Goal: Information Seeking & Learning: Check status

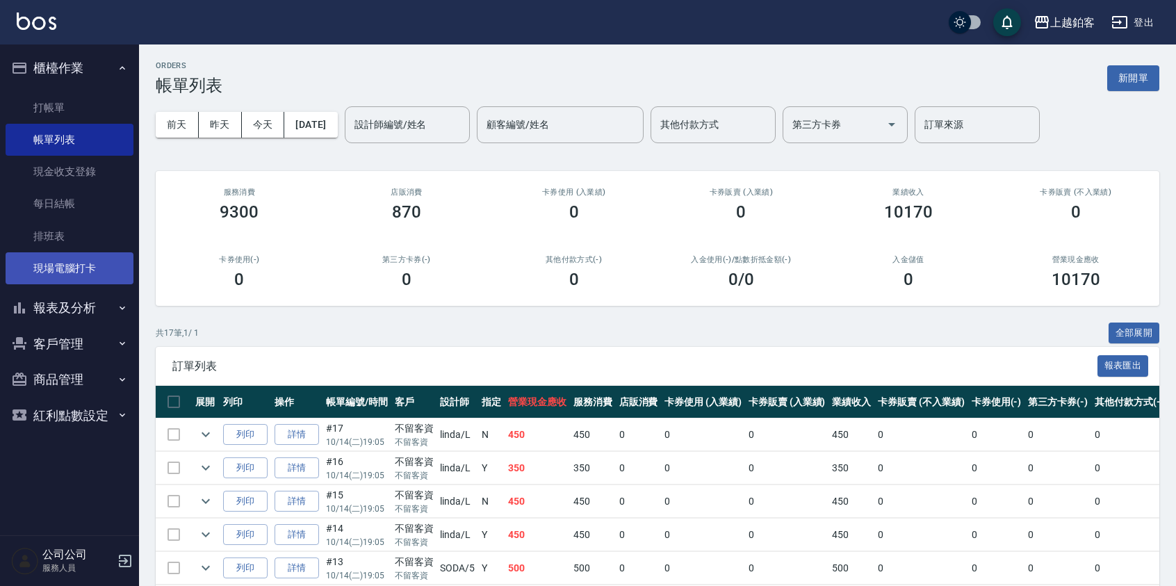
scroll to position [77, 0]
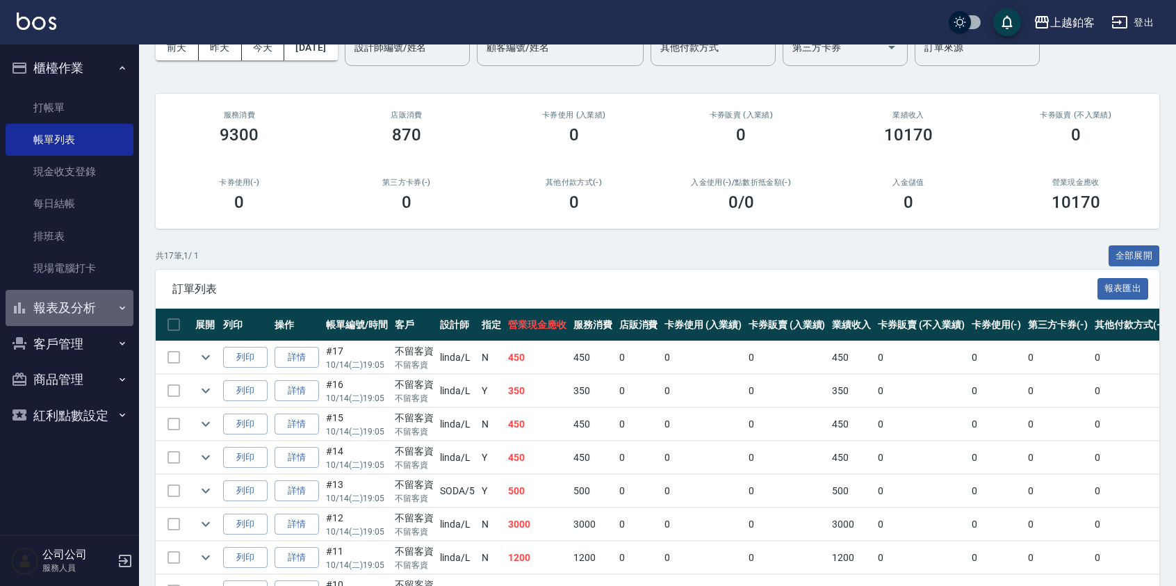
click at [104, 302] on button "報表及分析" at bounding box center [70, 308] width 128 height 36
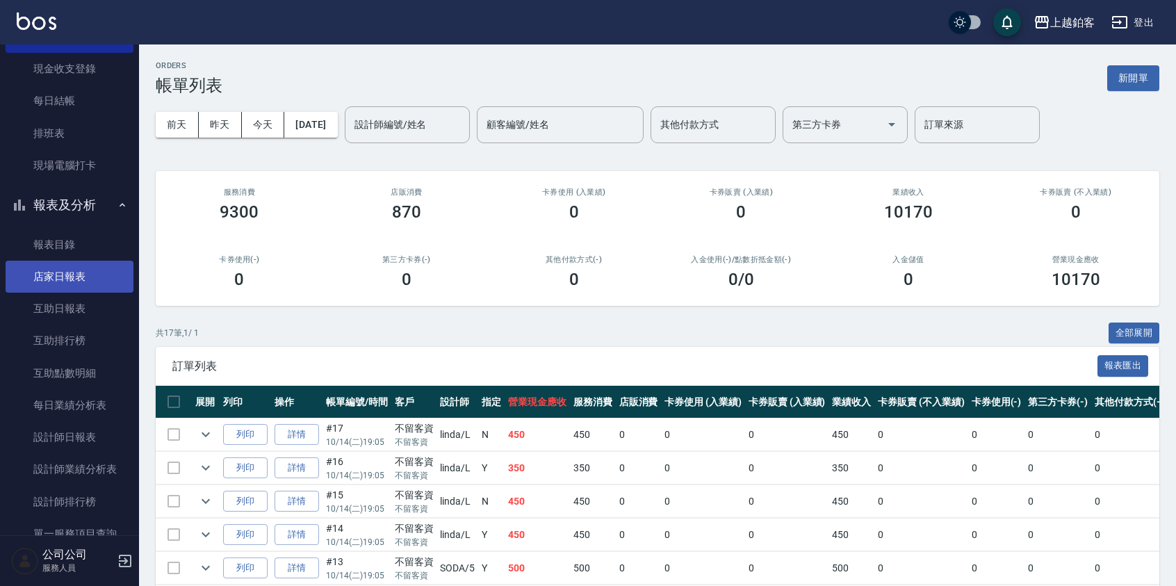
scroll to position [125, 0]
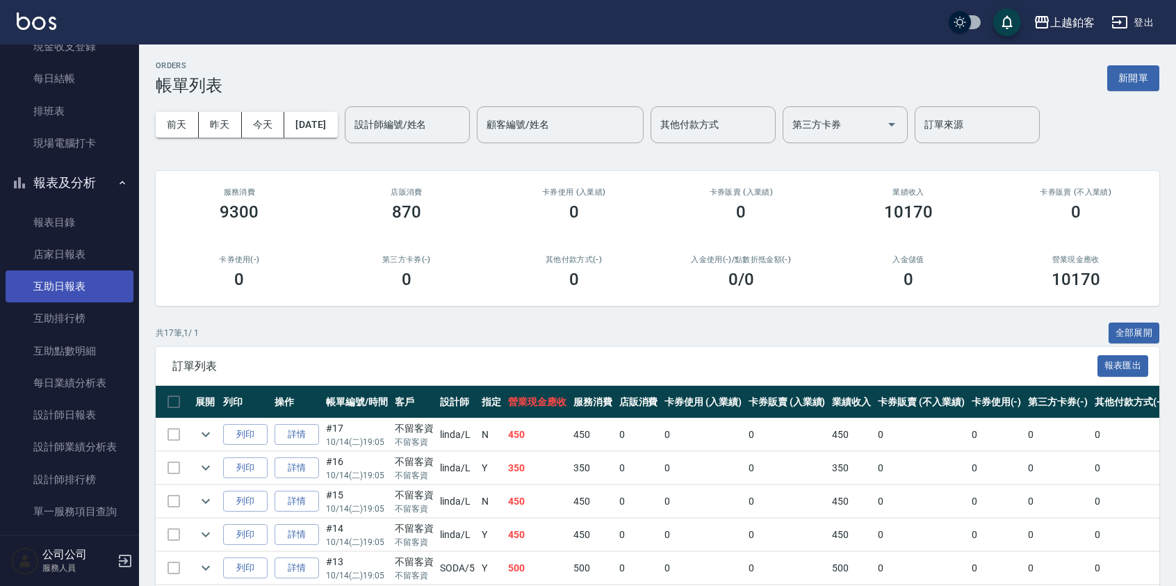
click at [84, 295] on link "互助日報表" at bounding box center [70, 286] width 128 height 32
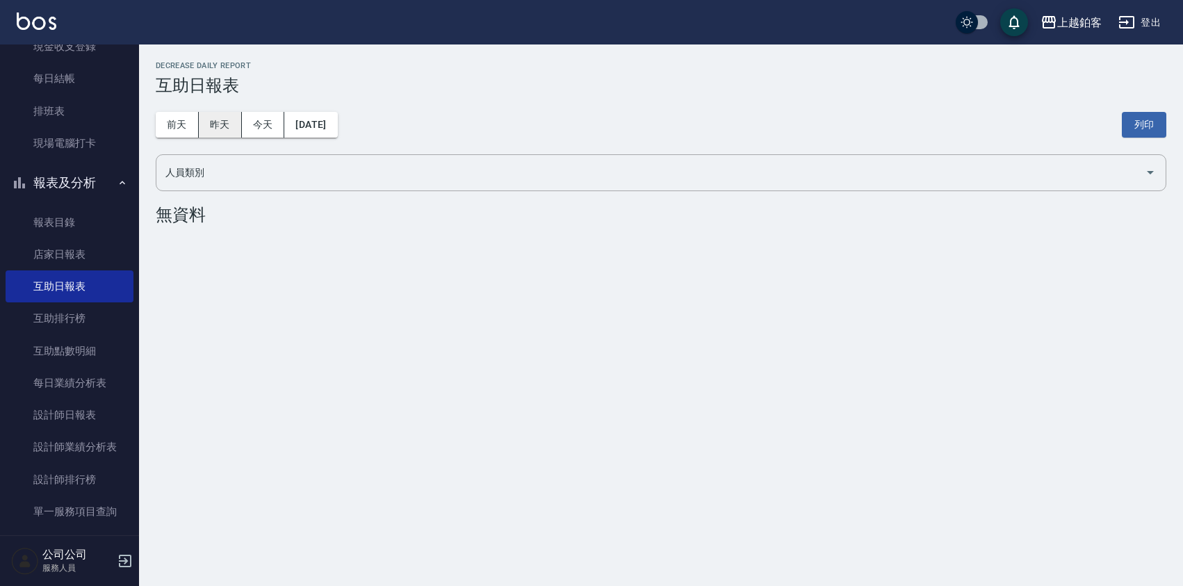
click at [234, 129] on button "昨天" at bounding box center [220, 125] width 43 height 26
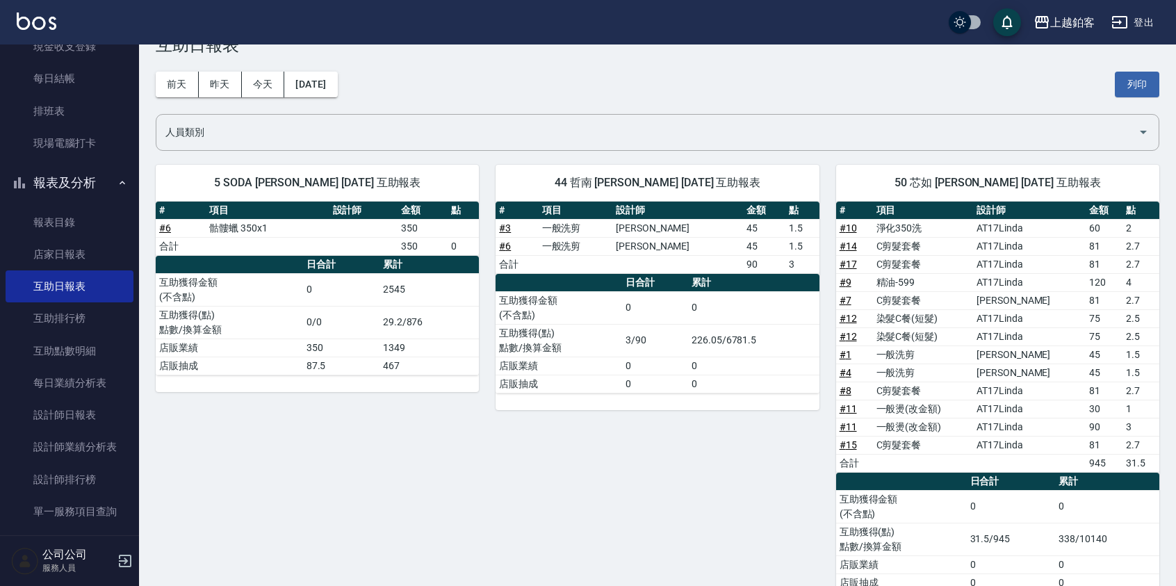
scroll to position [41, 0]
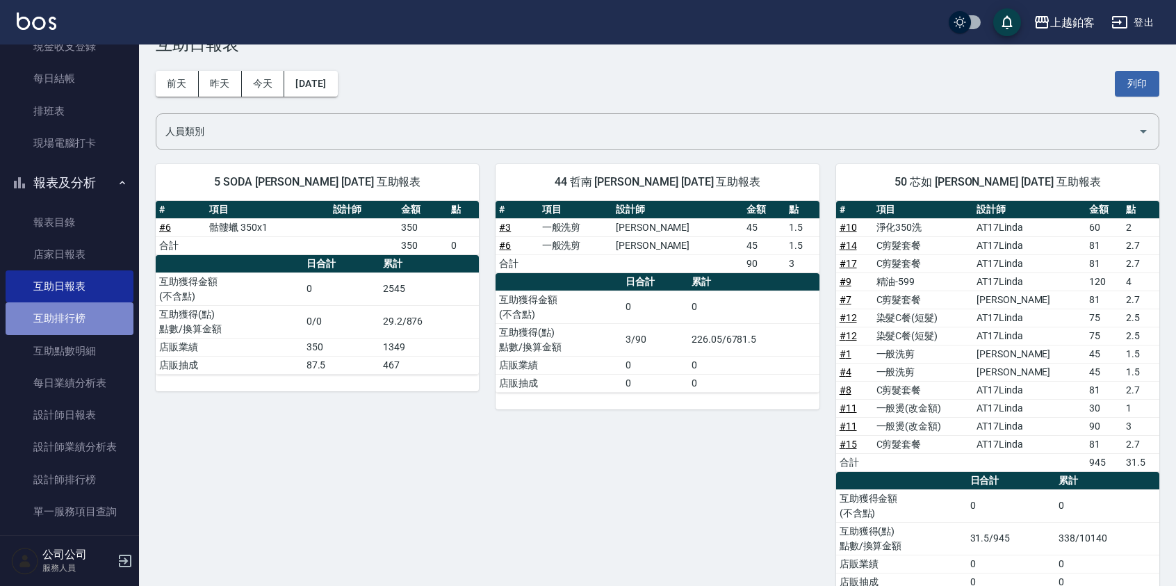
click at [95, 309] on link "互助排行榜" at bounding box center [70, 318] width 128 height 32
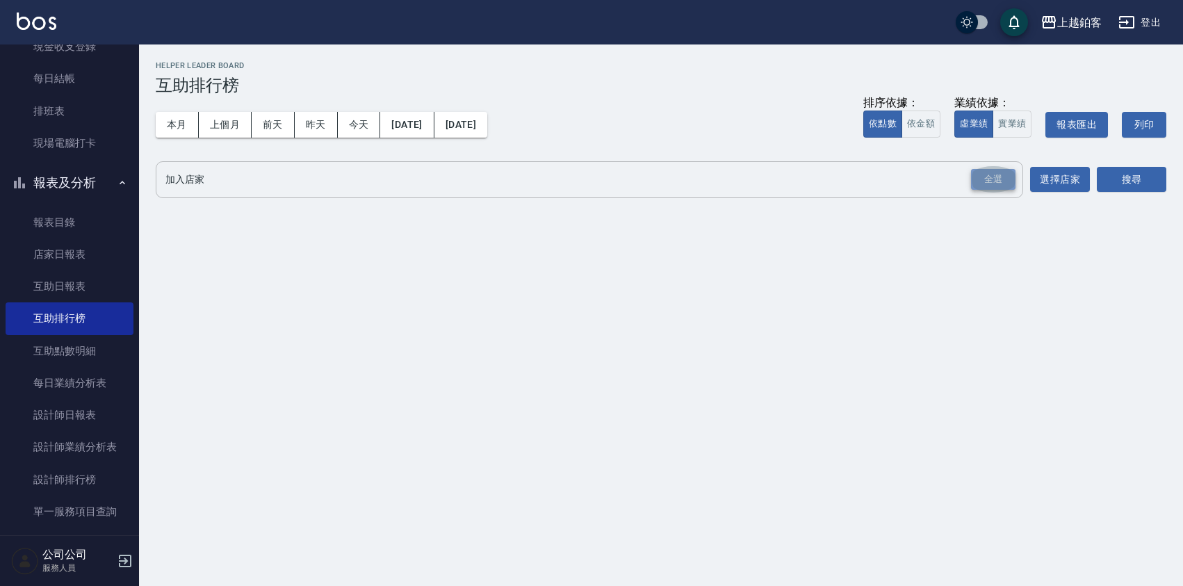
click at [993, 180] on div "全選" at bounding box center [993, 180] width 44 height 22
click at [1125, 189] on button "搜尋" at bounding box center [1132, 181] width 70 height 26
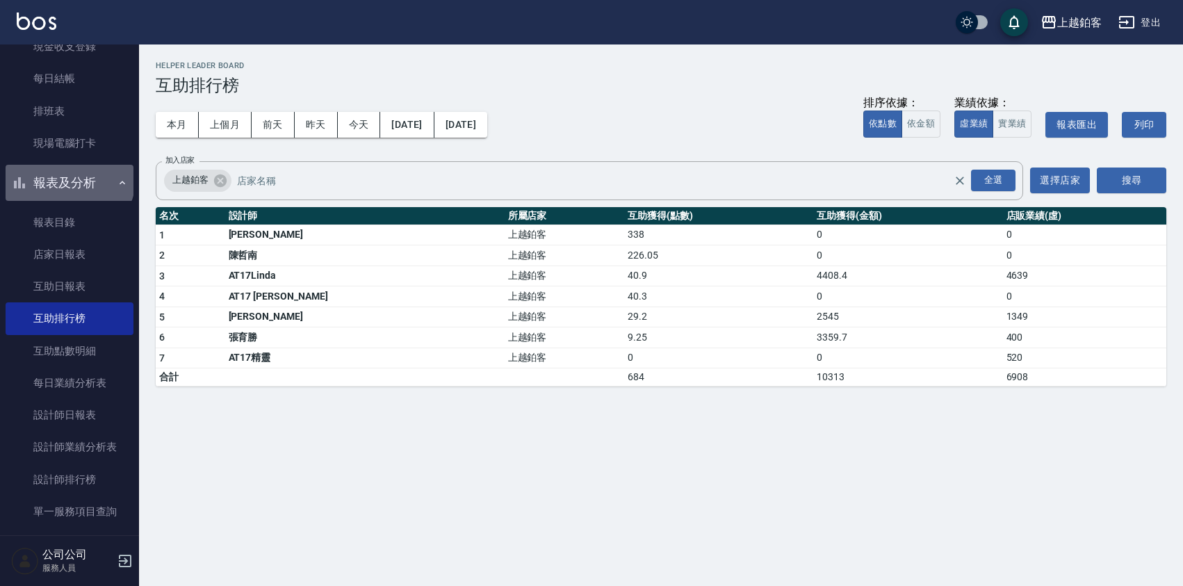
click at [68, 179] on button "報表及分析" at bounding box center [70, 183] width 128 height 36
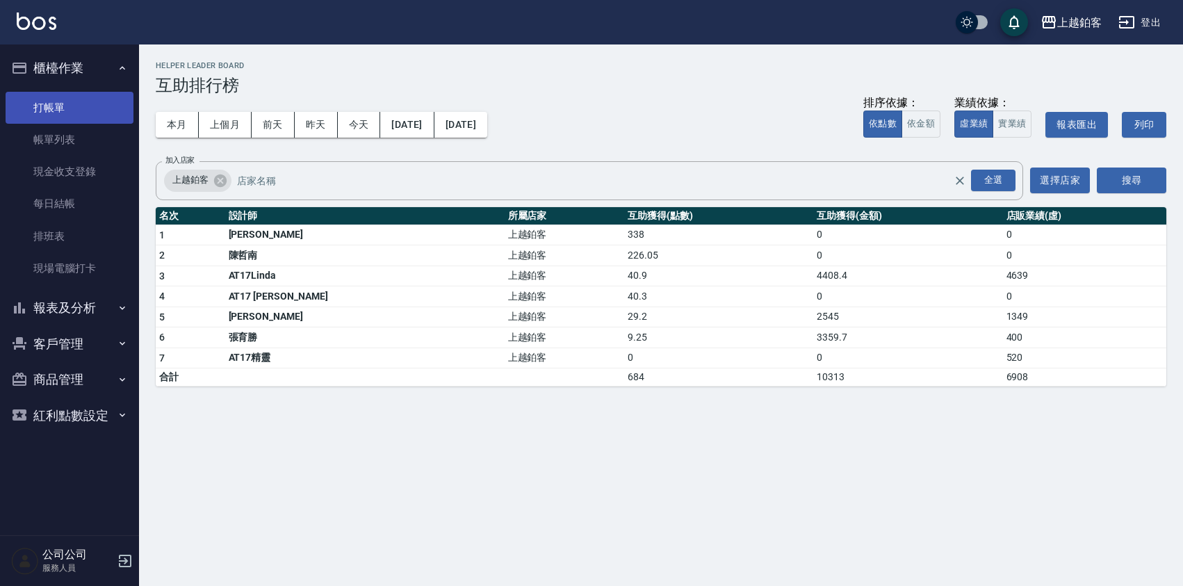
click at [81, 122] on link "打帳單" at bounding box center [70, 108] width 128 height 32
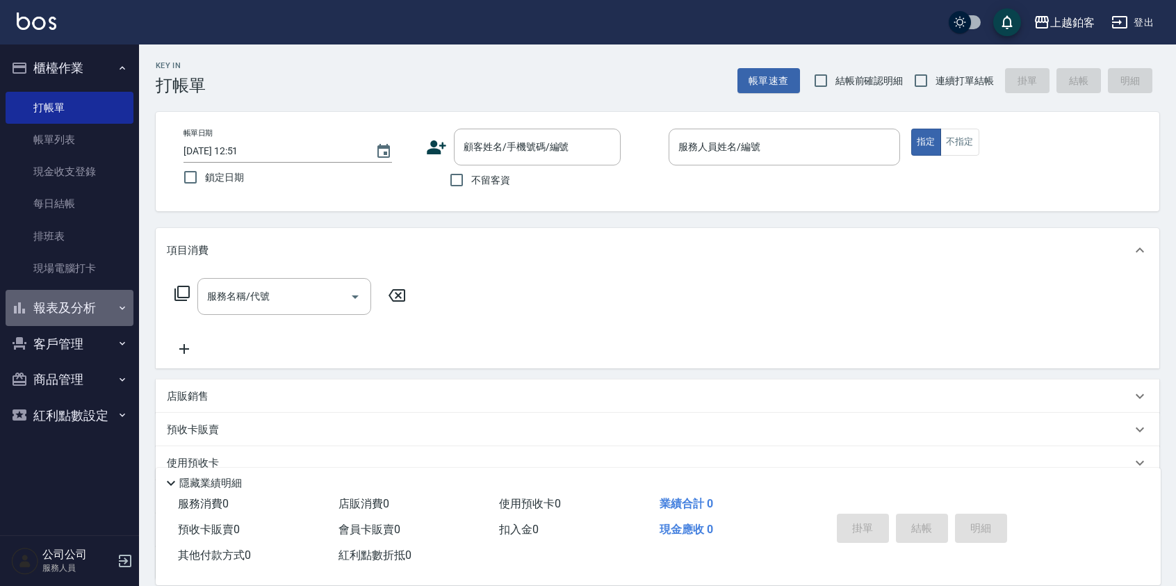
click at [83, 309] on button "報表及分析" at bounding box center [70, 308] width 128 height 36
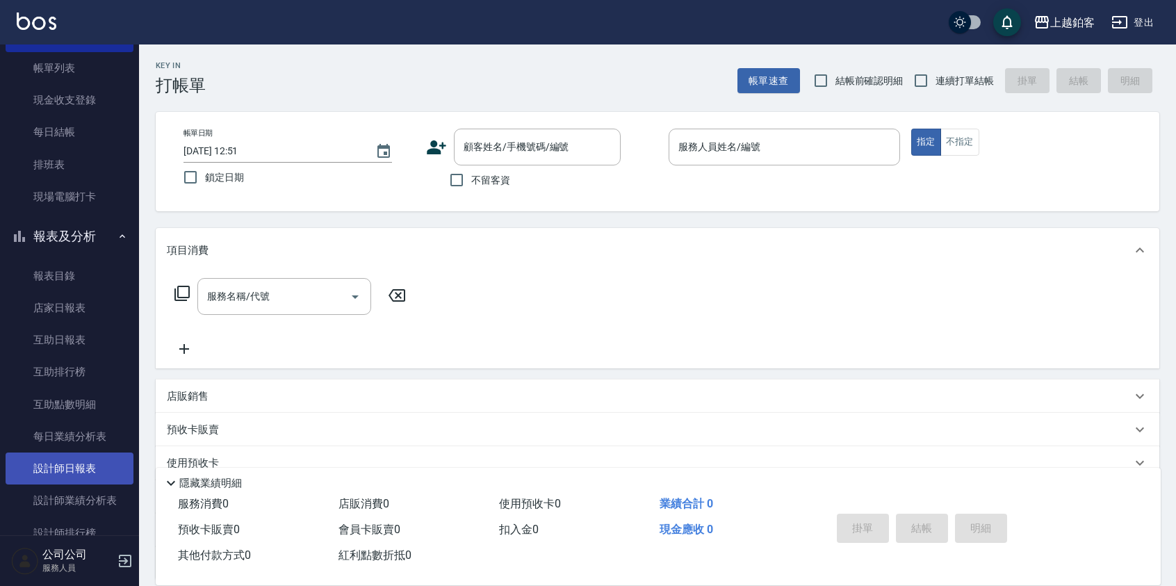
scroll to position [72, 0]
click at [90, 472] on link "設計師日報表" at bounding box center [70, 468] width 128 height 32
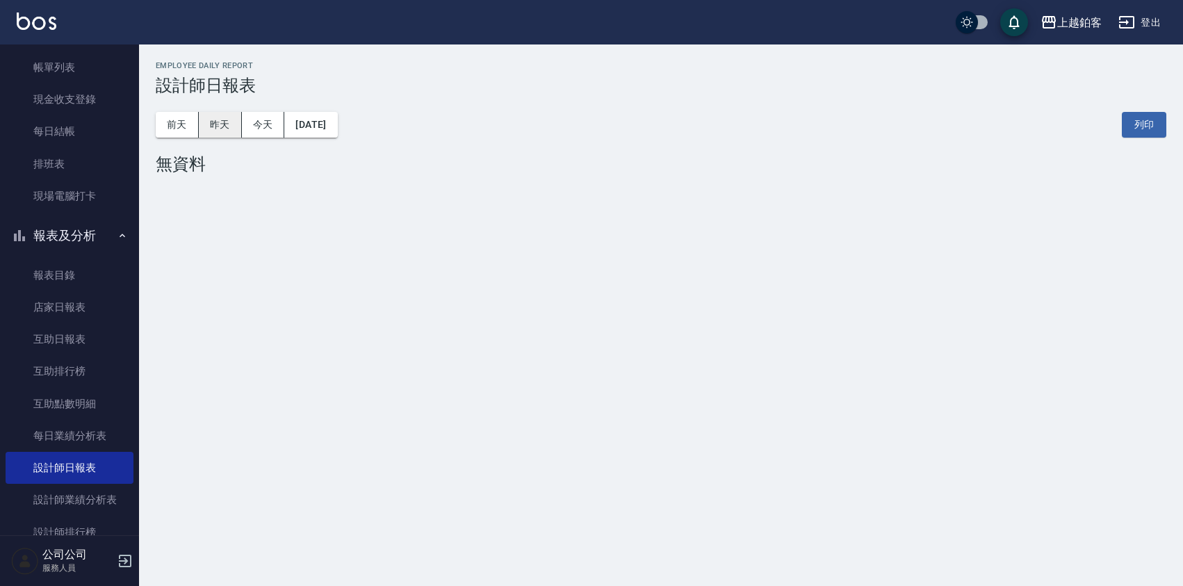
click at [236, 121] on button "昨天" at bounding box center [220, 125] width 43 height 26
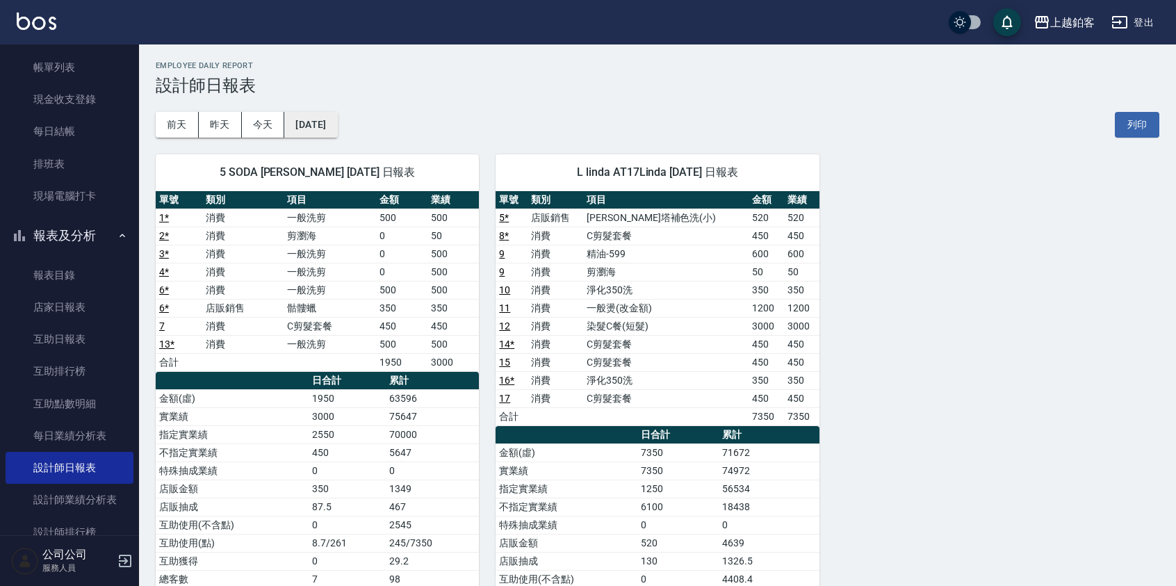
click at [320, 119] on button "[DATE]" at bounding box center [310, 125] width 53 height 26
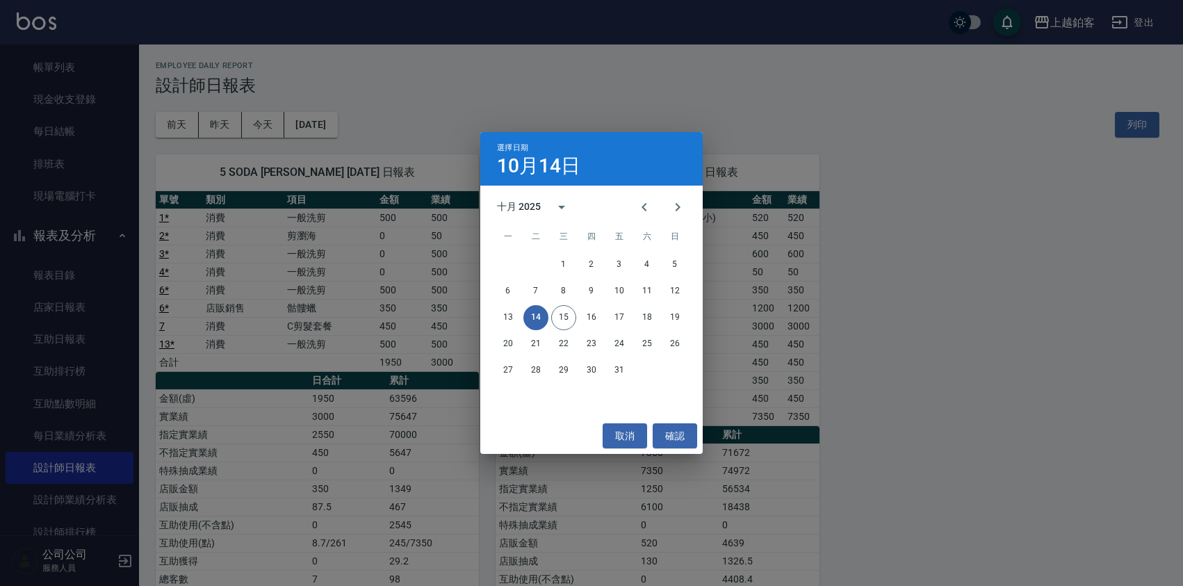
drag, startPoint x: 645, startPoint y: 209, endPoint x: 644, endPoint y: 230, distance: 21.6
click at [645, 209] on icon "Previous month" at bounding box center [644, 207] width 17 height 17
click at [528, 367] on button "30" at bounding box center [535, 370] width 25 height 25
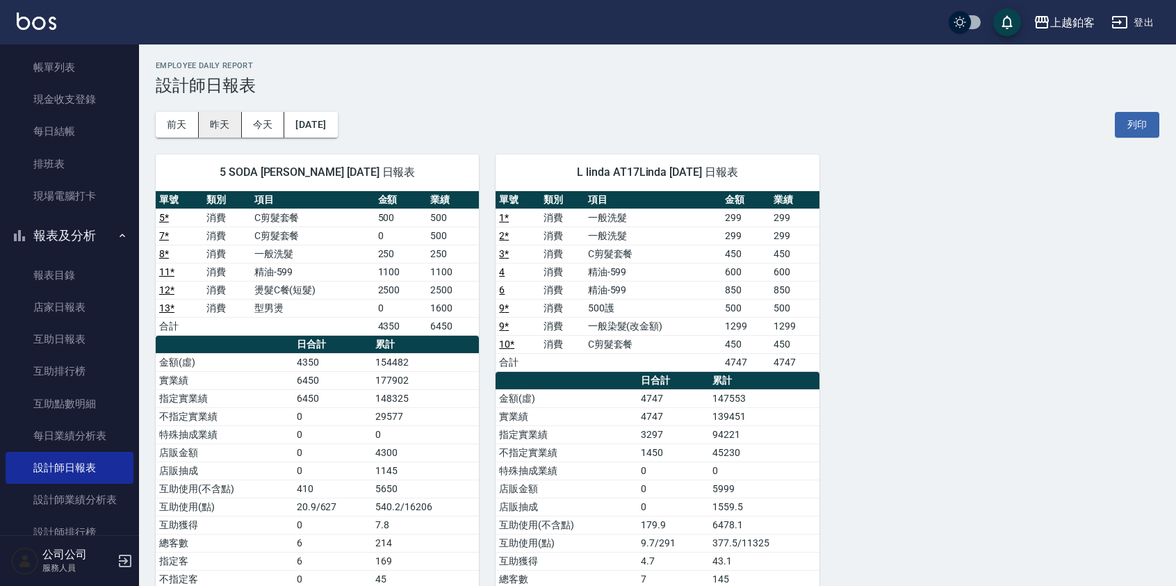
click at [236, 128] on button "昨天" at bounding box center [220, 125] width 43 height 26
